Goal: Task Accomplishment & Management: Complete application form

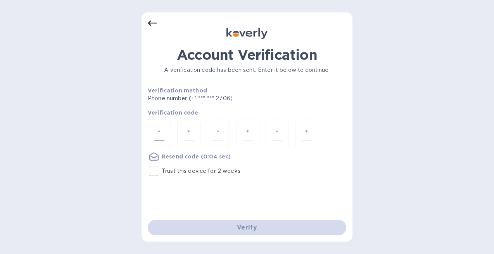
click at [161, 138] on input "number" at bounding box center [159, 133] width 10 height 14
type input "2"
type input "5"
type input "9"
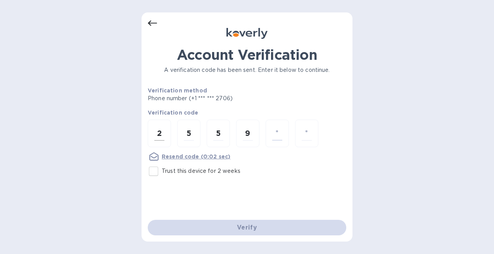
type input "2"
type input "5"
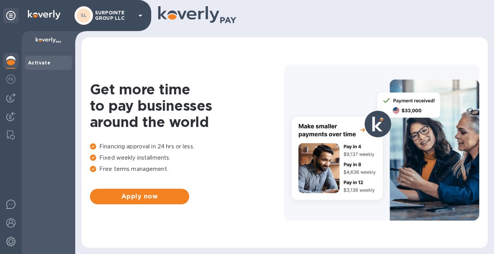
click at [111, 25] on div "SL SURPOINTE GROUP LLC" at bounding box center [75, 15] width 151 height 31
click at [114, 16] on p "SURPOINTE GROUP LLC" at bounding box center [114, 15] width 39 height 11
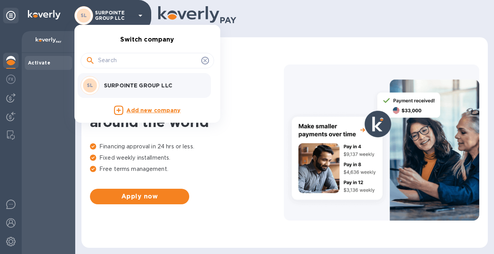
click at [236, 88] on div at bounding box center [247, 127] width 494 height 254
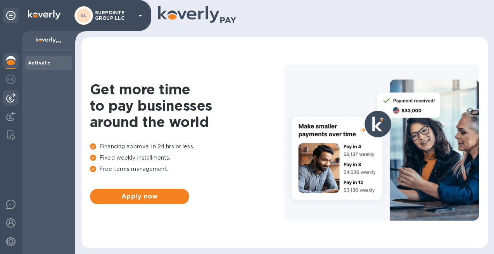
click at [11, 99] on img at bounding box center [10, 97] width 9 height 9
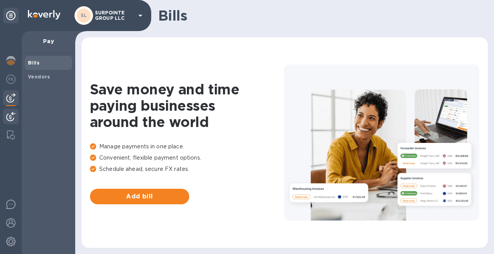
click at [12, 115] on img at bounding box center [10, 116] width 9 height 9
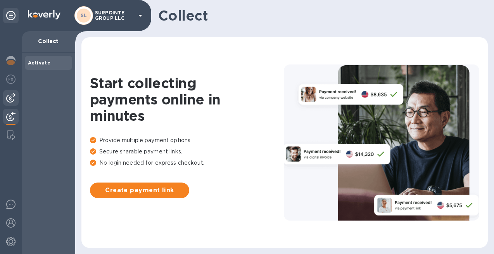
click at [7, 97] on img at bounding box center [10, 97] width 9 height 9
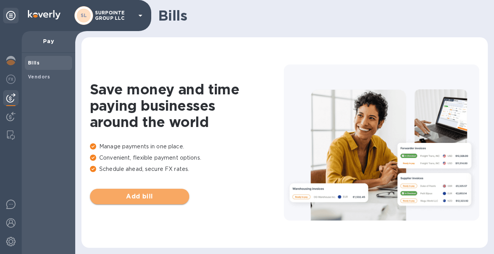
click at [129, 194] on span "Add bill" at bounding box center [139, 196] width 87 height 9
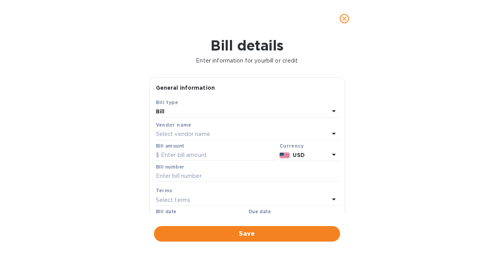
click at [212, 137] on div "Select vendor name" at bounding box center [242, 134] width 173 height 11
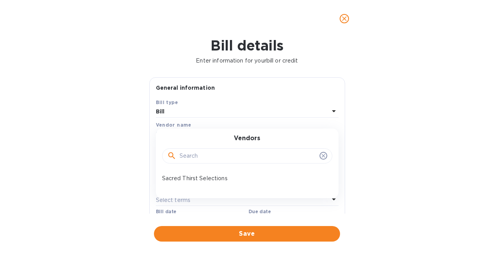
click at [211, 181] on p "Sacred Thirst Selections" at bounding box center [244, 178] width 164 height 8
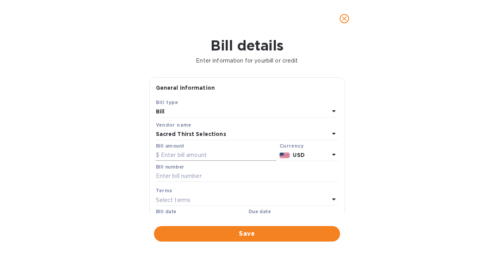
click at [198, 158] on input "text" at bounding box center [216, 155] width 121 height 12
click at [224, 178] on input "text" at bounding box center [247, 176] width 183 height 12
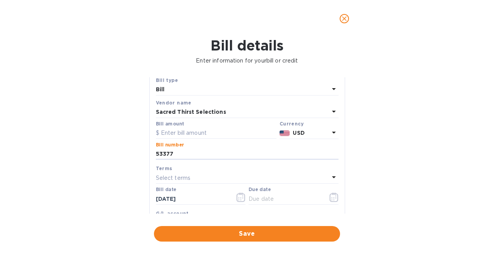
type input "53377"
click at [270, 177] on div "Select terms" at bounding box center [242, 177] width 173 height 11
click at [257, 199] on input "text" at bounding box center [248, 200] width 137 height 12
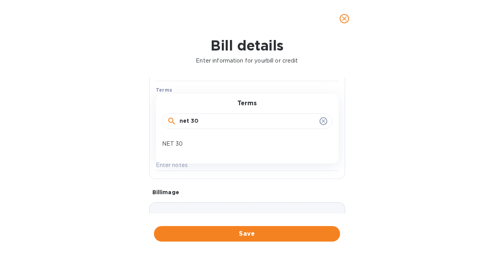
type input "net 30"
click at [175, 141] on p "NET 30" at bounding box center [244, 144] width 164 height 8
type input "11/06/2025"
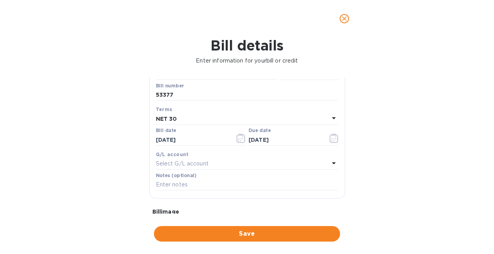
scroll to position [64, 0]
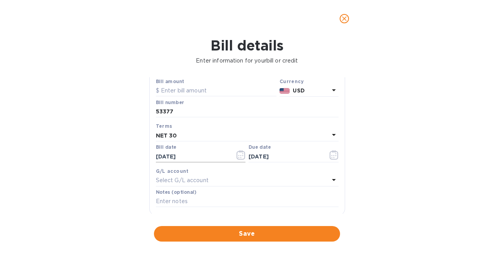
click at [179, 157] on input "10/07/2025" at bounding box center [192, 156] width 73 height 12
drag, startPoint x: 210, startPoint y: 156, endPoint x: 146, endPoint y: 156, distance: 64.0
click at [146, 156] on div "General information Save Bill type Bill Vendor name Sacred Thirst Selections Bi…" at bounding box center [247, 145] width 204 height 136
type input "08/22/2025"
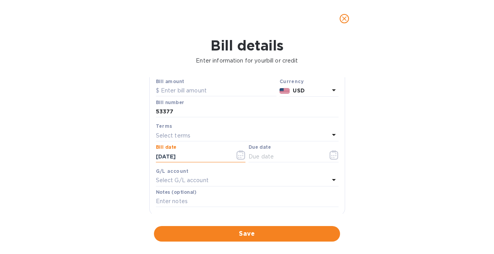
click at [290, 140] on div "Select terms" at bounding box center [242, 135] width 173 height 11
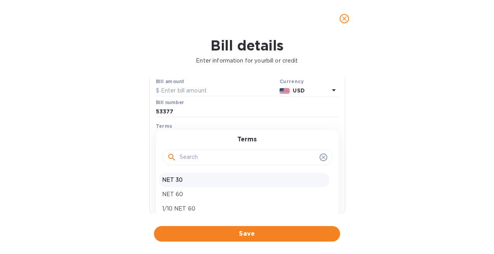
click at [204, 184] on p "NET 30" at bounding box center [244, 180] width 164 height 8
type input "09/21/2025"
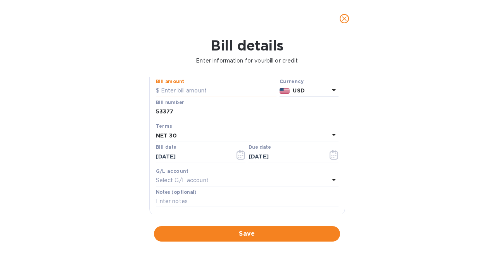
click at [198, 86] on input "text" at bounding box center [216, 91] width 121 height 12
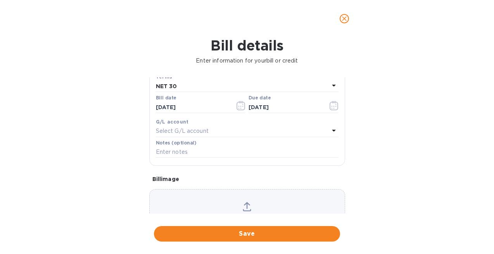
scroll to position [156, 0]
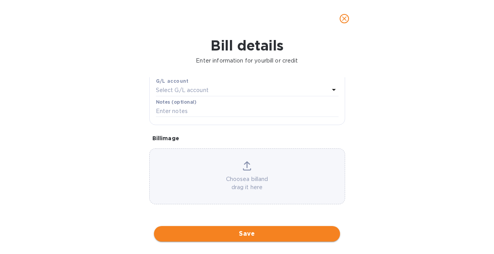
type input "579.60"
click at [256, 236] on span "Save" at bounding box center [247, 233] width 174 height 9
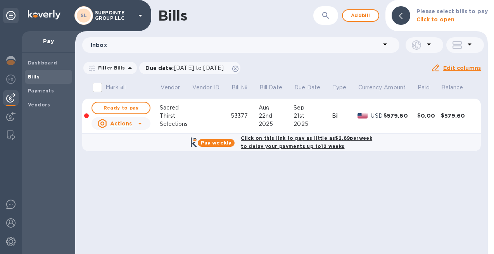
click at [133, 123] on div "Actions" at bounding box center [115, 123] width 38 height 12
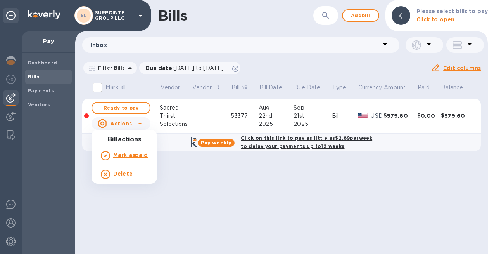
click at [156, 123] on div at bounding box center [247, 127] width 494 height 254
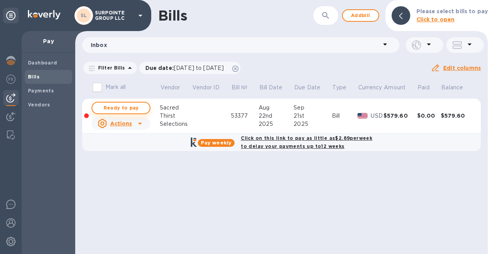
click at [138, 107] on span "Ready to pay" at bounding box center [120, 107] width 45 height 9
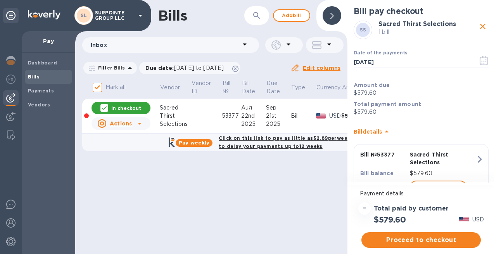
scroll to position [3, 0]
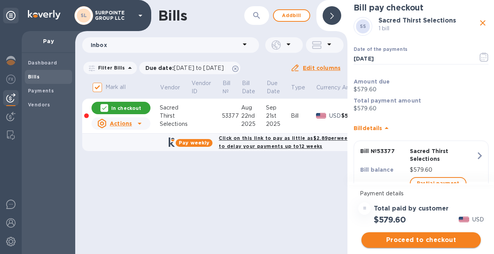
click at [430, 240] on span "Proceed to checkout" at bounding box center [421, 239] width 107 height 9
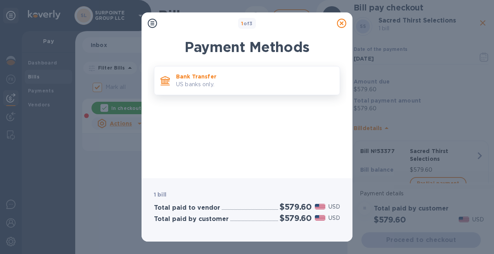
click at [252, 81] on p "US banks only." at bounding box center [254, 84] width 157 height 8
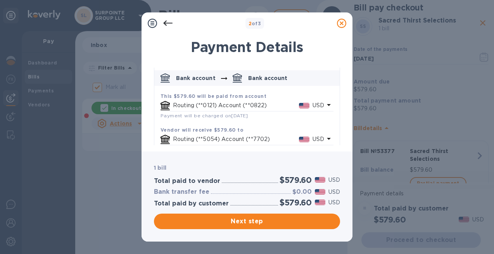
scroll to position [50, 0]
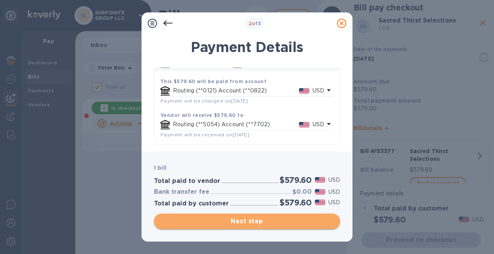
click at [247, 222] on span "Next step" at bounding box center [247, 220] width 174 height 9
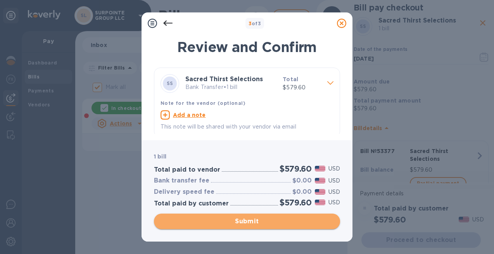
click at [247, 223] on span "Submit" at bounding box center [247, 220] width 174 height 9
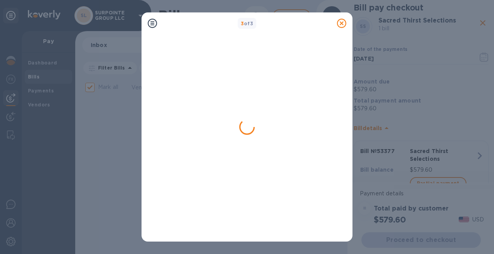
checkbox input "false"
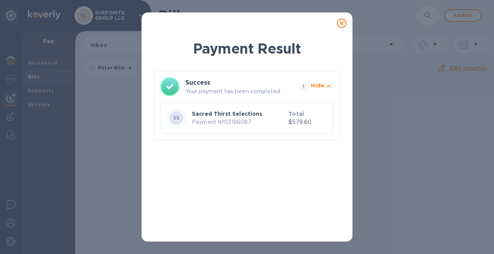
click at [342, 24] on icon at bounding box center [341, 23] width 9 height 9
